Goal: Navigation & Orientation: Find specific page/section

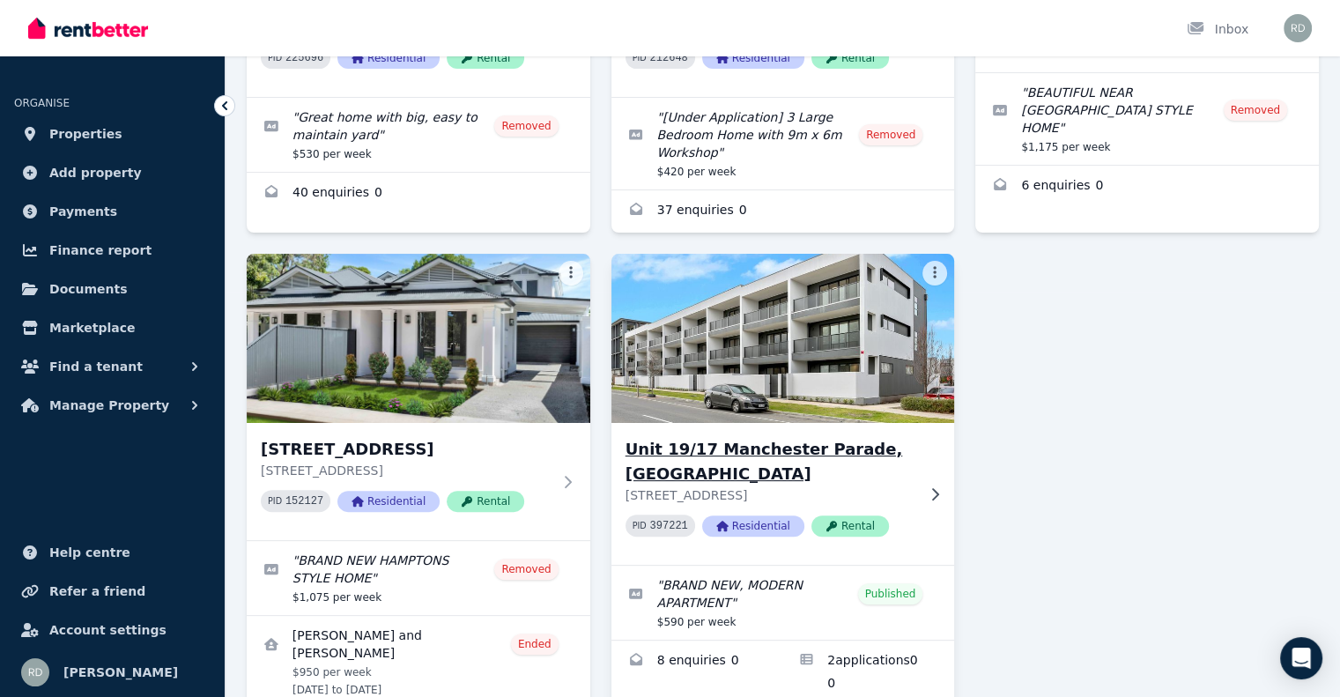
scroll to position [440, 0]
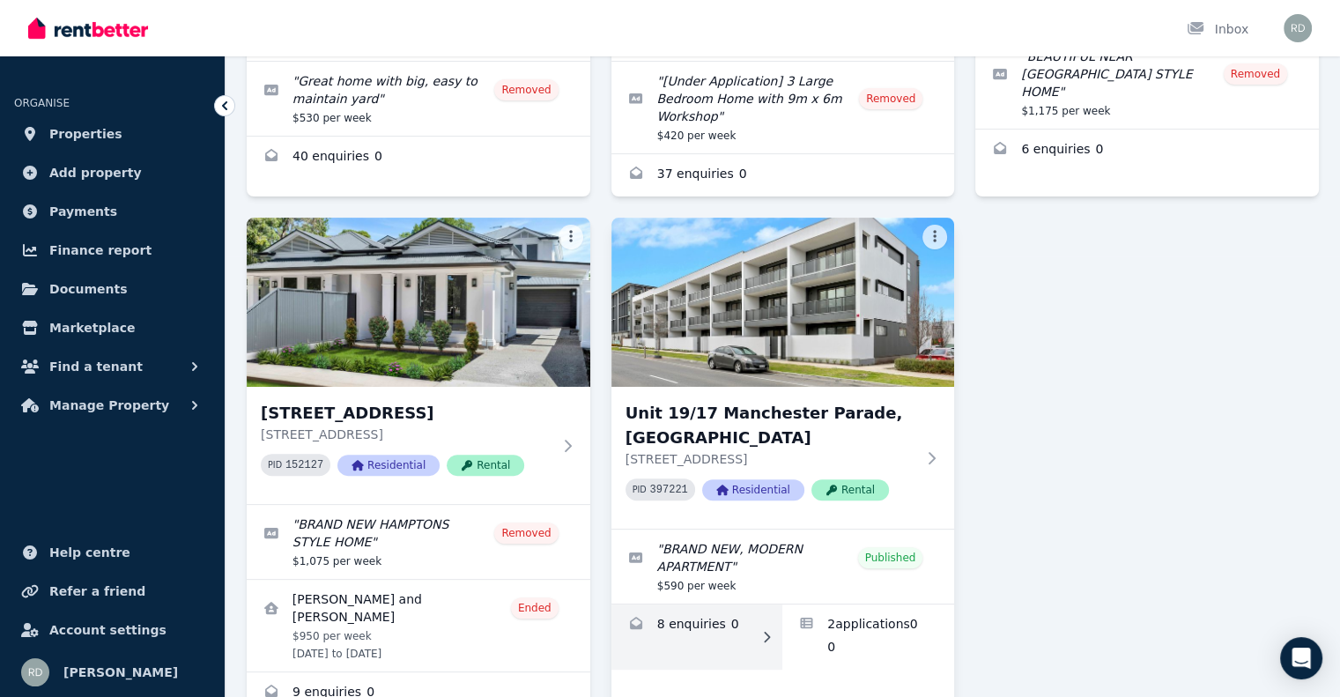
click at [691, 604] on link "Enquiries for Unit 19/17 Manchester Parade, Lightsview" at bounding box center [697, 636] width 172 height 65
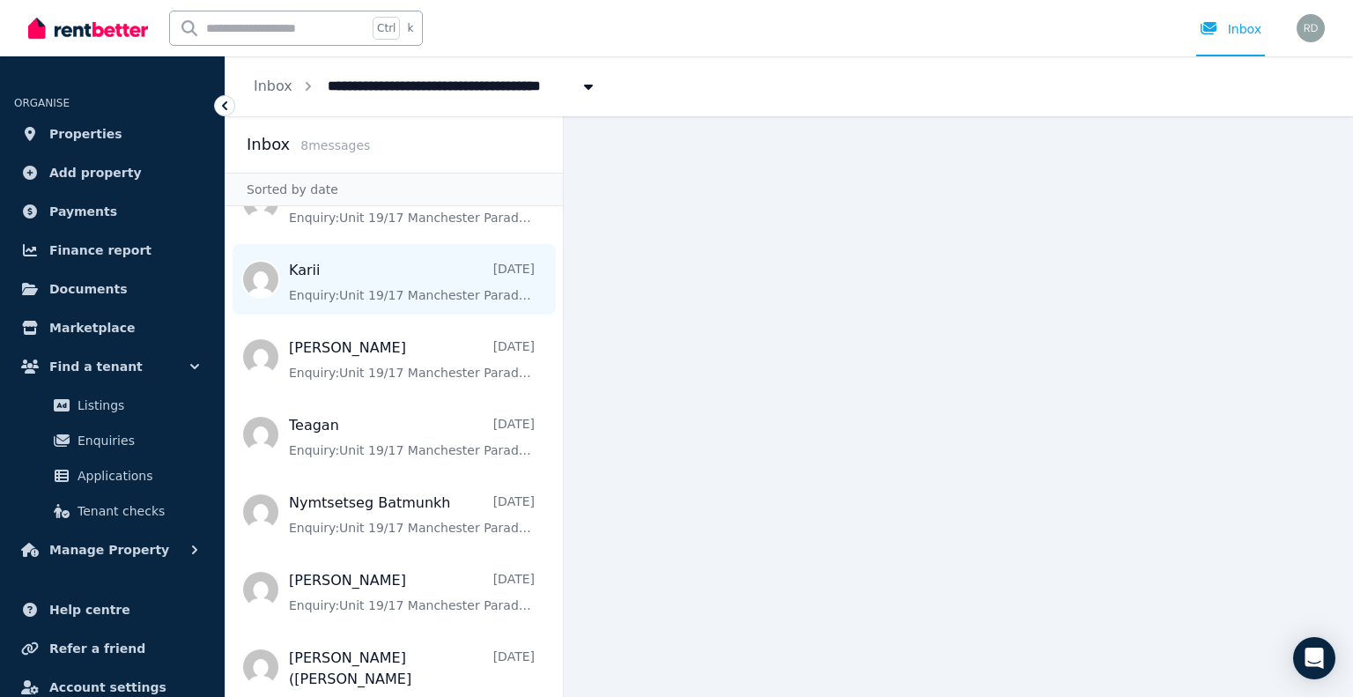
scroll to position [136, 0]
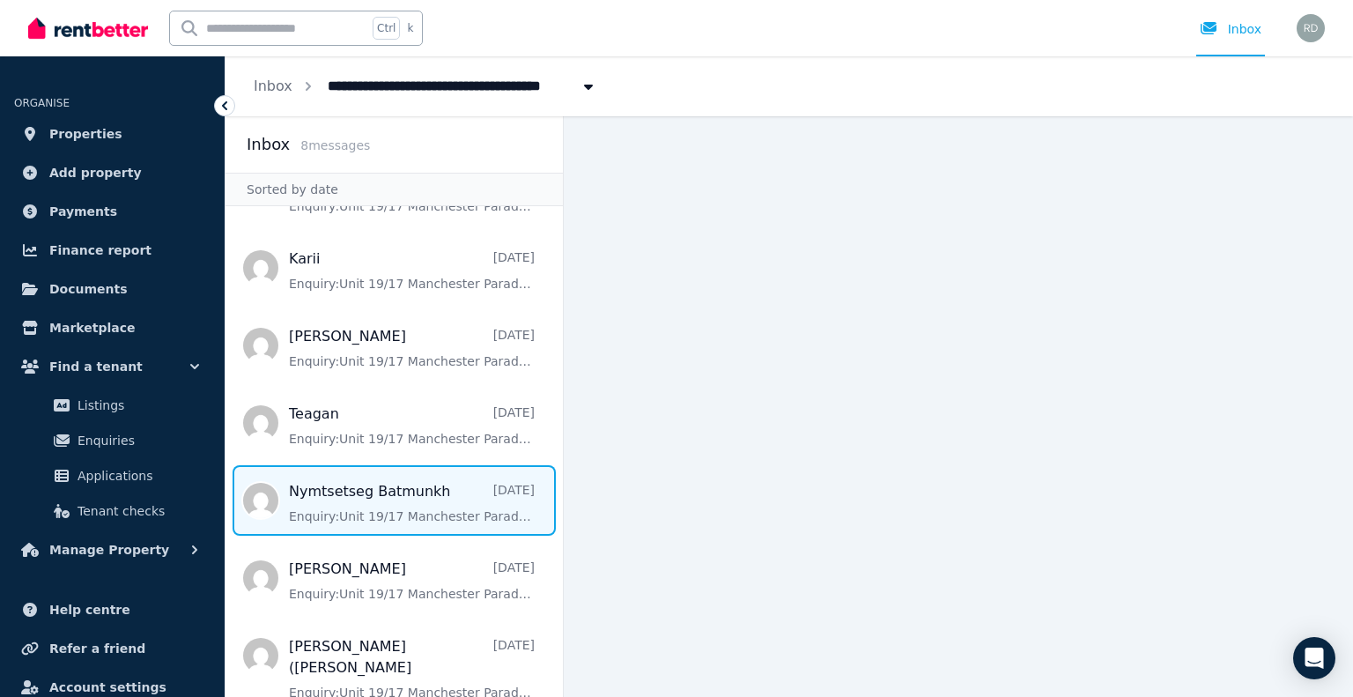
click at [405, 496] on span "Message list" at bounding box center [393, 500] width 337 height 70
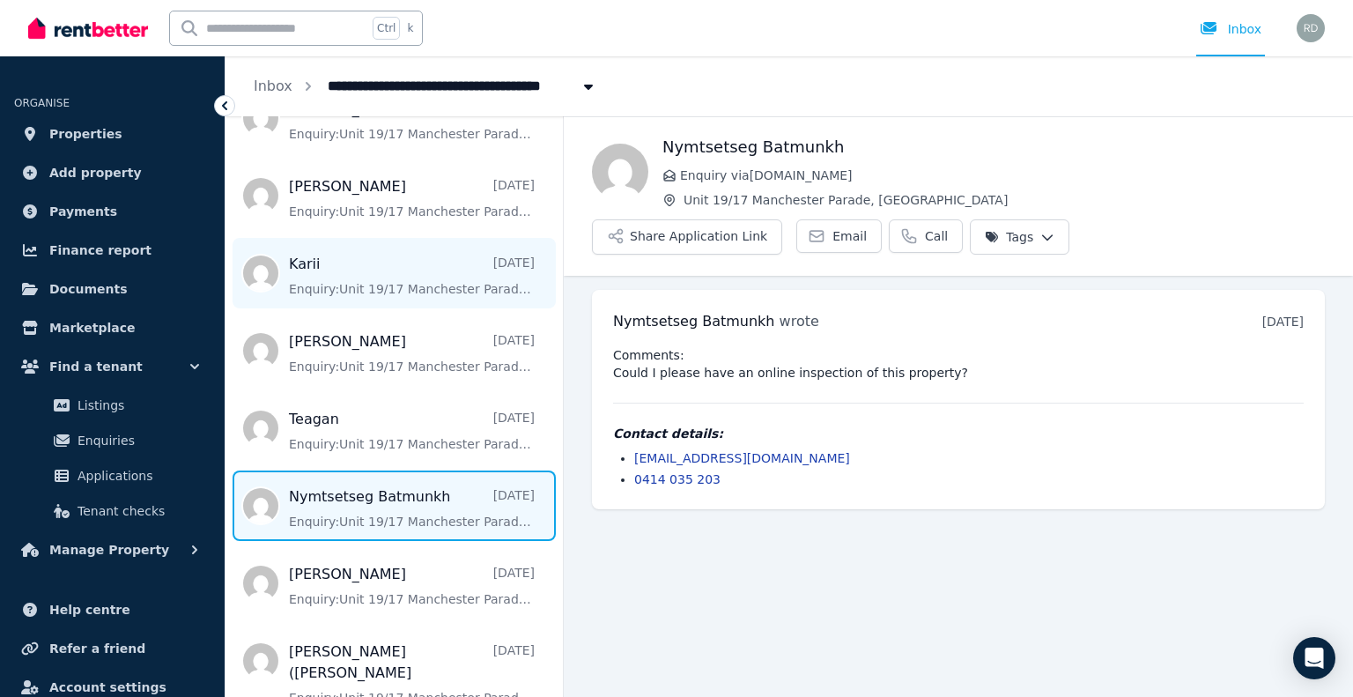
scroll to position [136, 0]
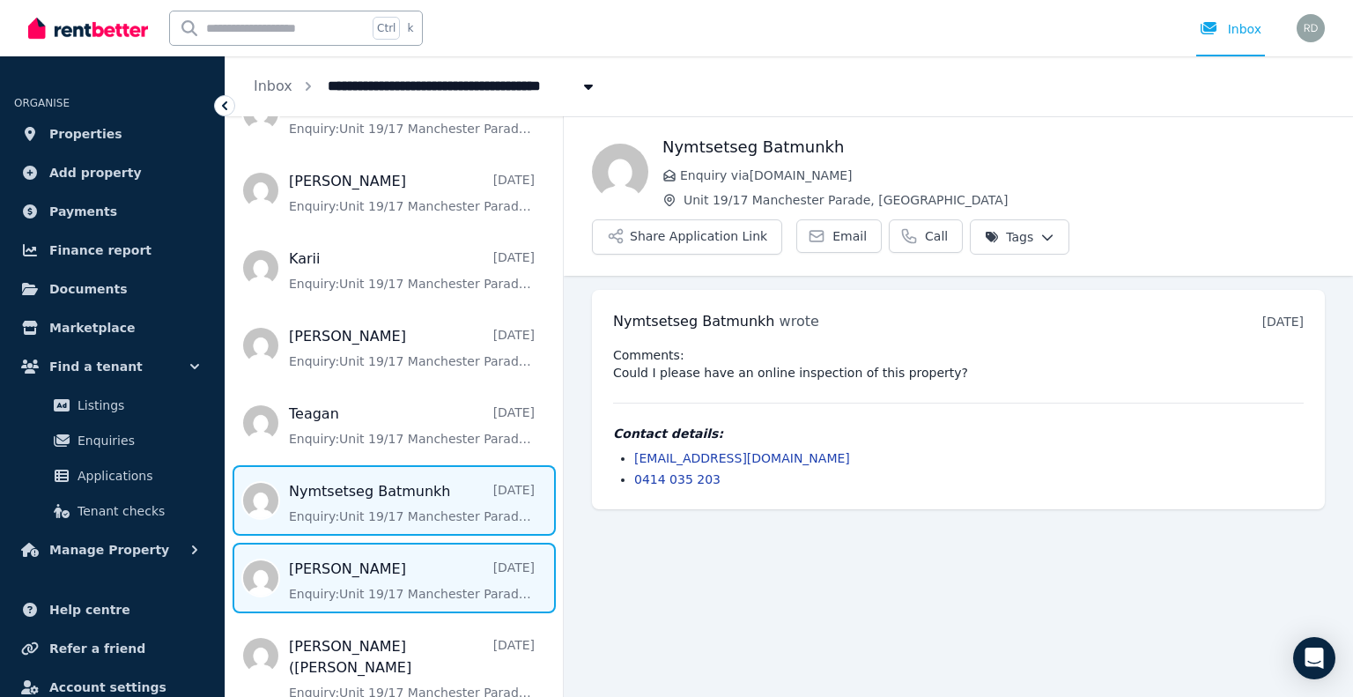
click at [358, 567] on span "Message list" at bounding box center [393, 578] width 337 height 70
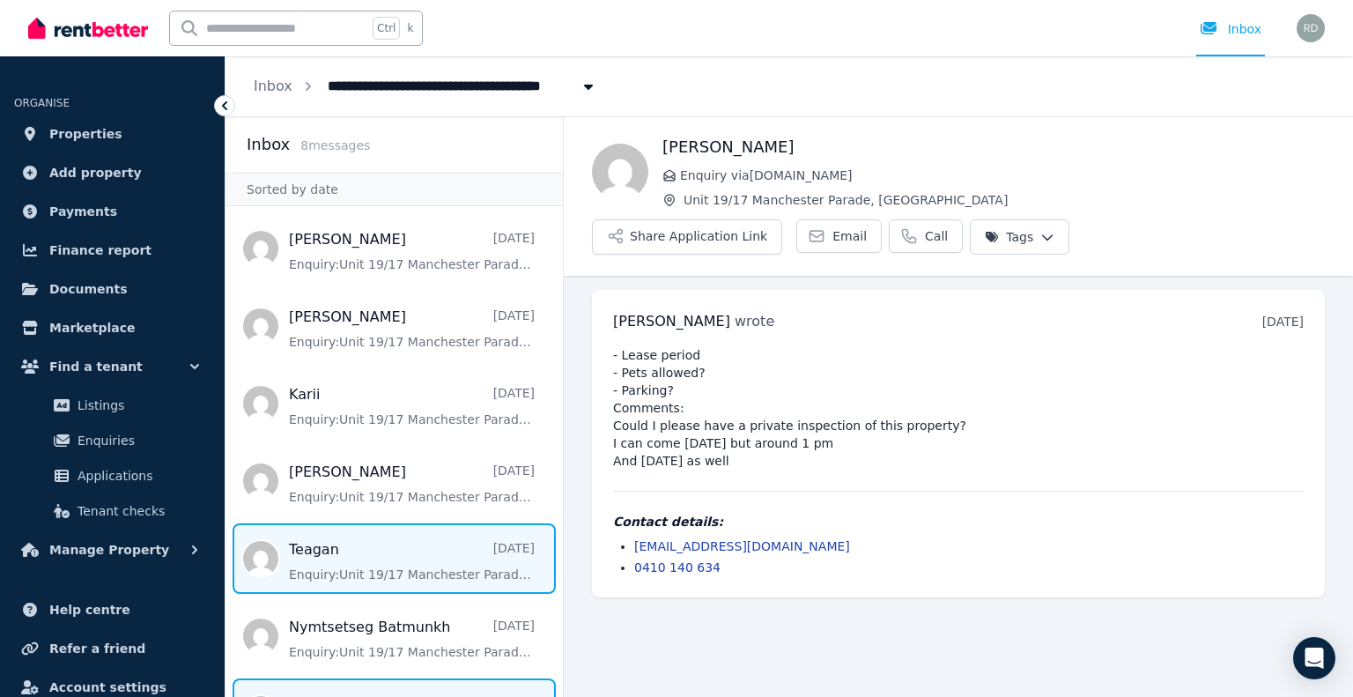
click at [309, 548] on span "Message list" at bounding box center [393, 558] width 337 height 70
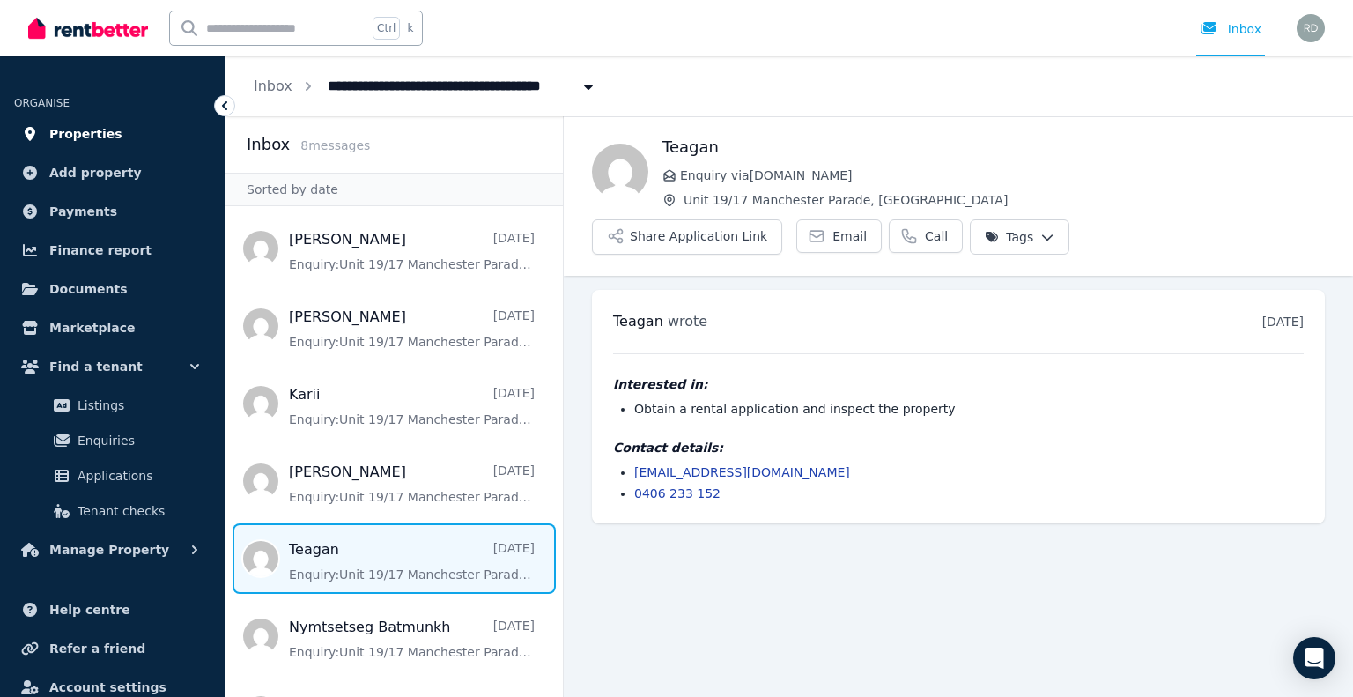
click at [83, 132] on span "Properties" at bounding box center [85, 133] width 73 height 21
